Goal: Obtain resource: Download file/media

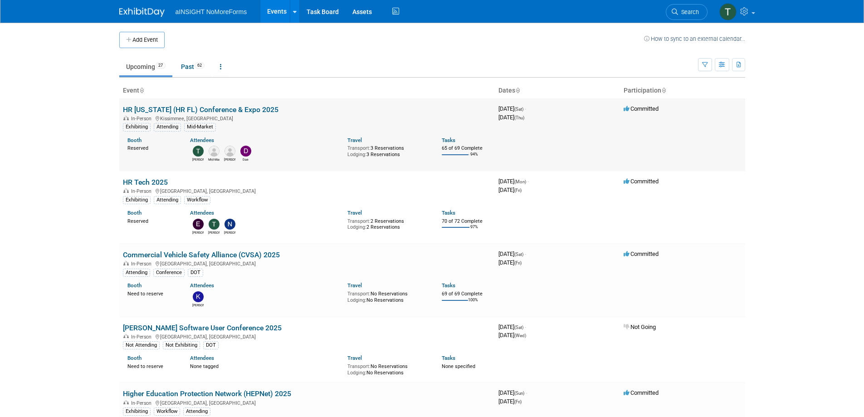
click at [246, 112] on link "HR [US_STATE] (HR FL) Conference & Expo 2025" at bounding box center [201, 109] width 156 height 9
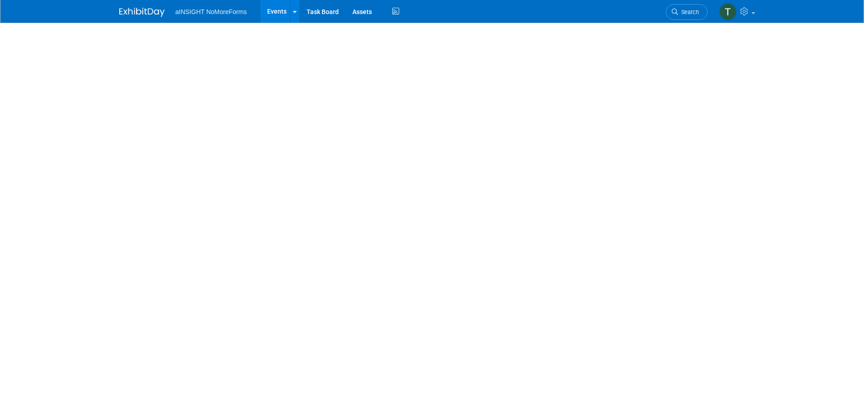
select select "aINSIGHT"
select select "Conference & Expo"
select select "Mid-Market"
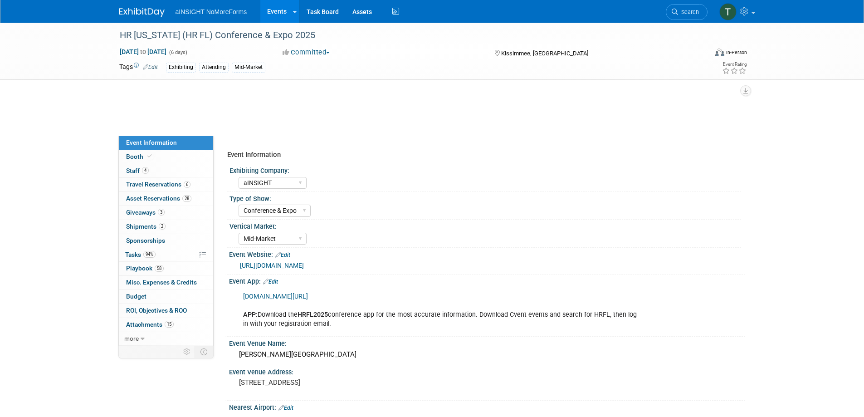
select select "Full Access"
select select "Yes"
select select "No"
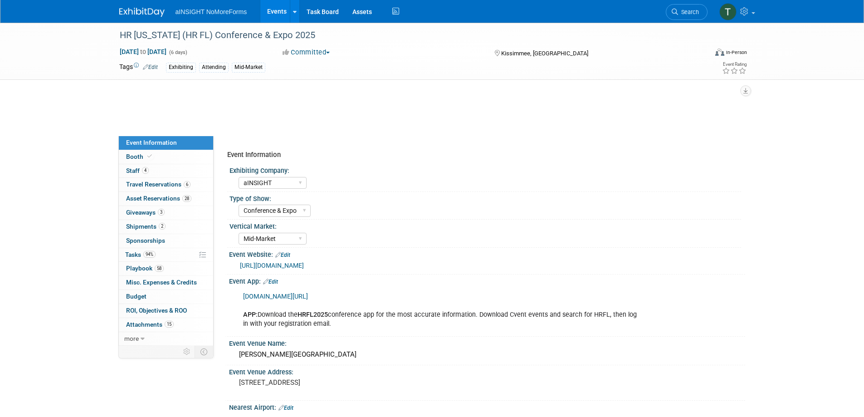
select select "No"
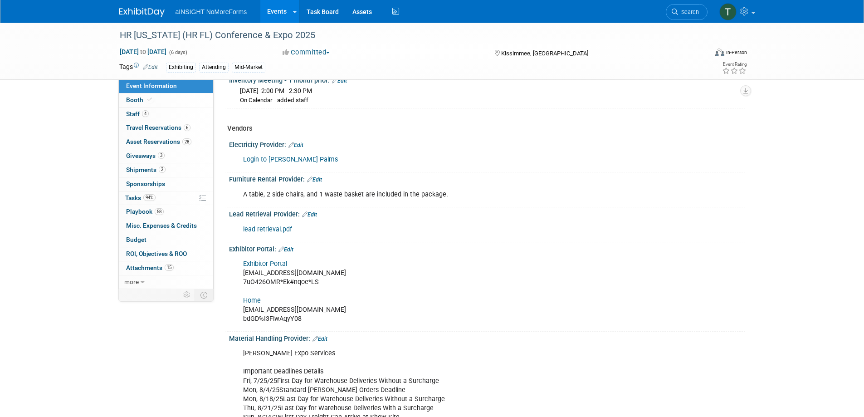
scroll to position [1528, 0]
click at [249, 224] on link "lead retrieval.pdf" at bounding box center [267, 228] width 49 height 8
